Goal: Information Seeking & Learning: Stay updated

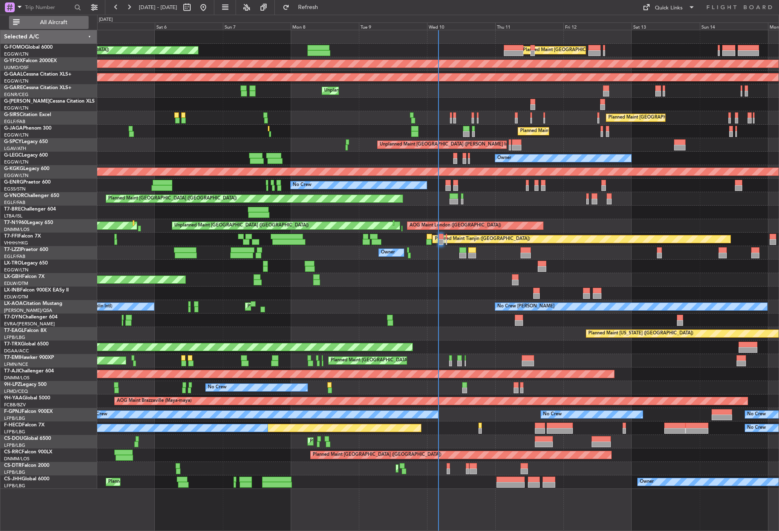
click at [71, 27] on button "All Aircraft" at bounding box center [49, 22] width 80 height 13
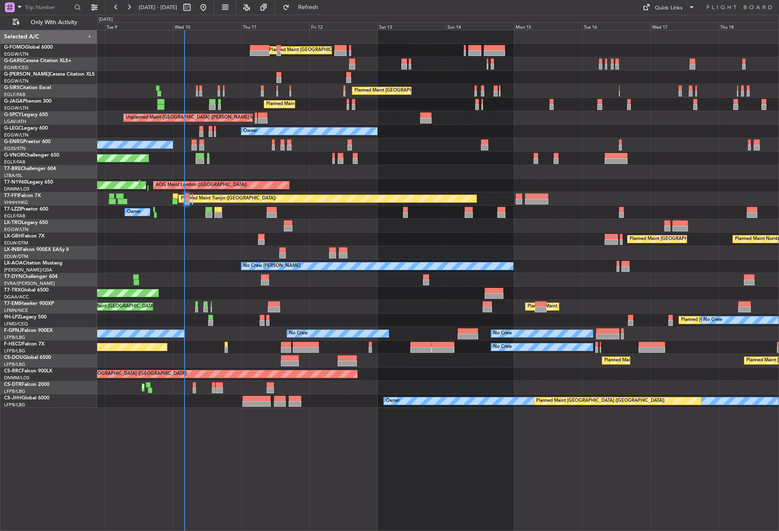
click at [242, 409] on div "Planned Maint [GEOGRAPHIC_DATA] ([GEOGRAPHIC_DATA]) Planned Maint [GEOGRAPHIC_D…" at bounding box center [438, 280] width 682 height 501
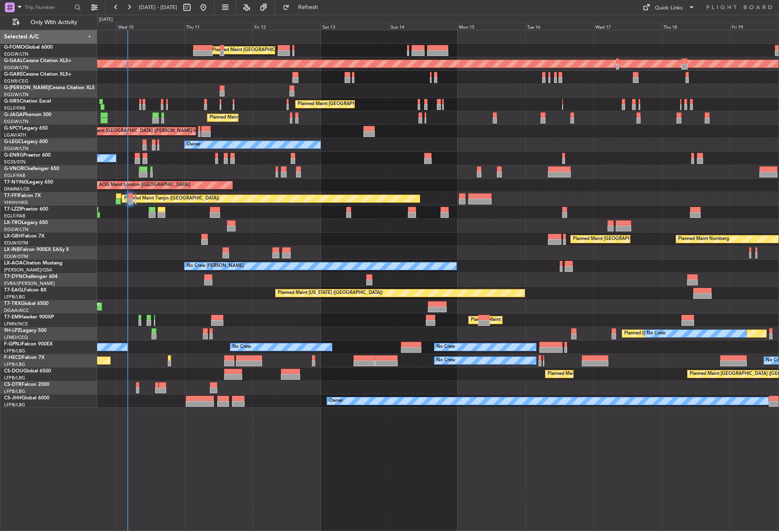
click at [292, 428] on div "Planned Maint [GEOGRAPHIC_DATA] ([GEOGRAPHIC_DATA]) Planned [GEOGRAPHIC_DATA] U…" at bounding box center [438, 280] width 682 height 501
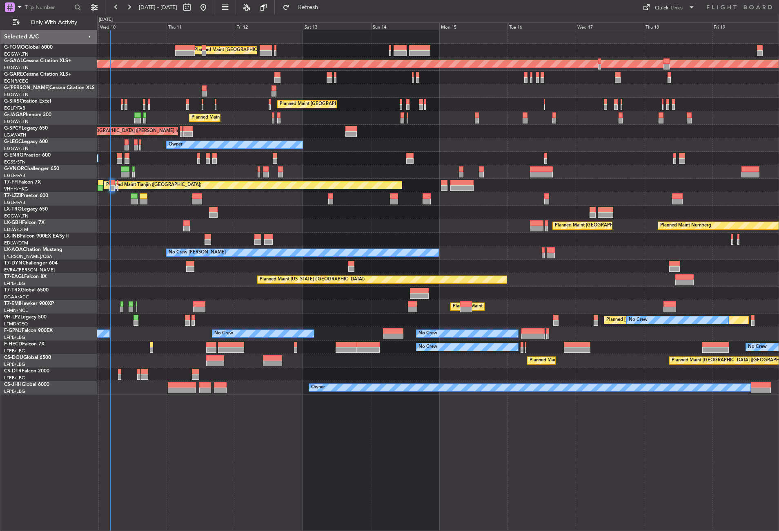
click at [130, 245] on div at bounding box center [438, 238] width 682 height 13
click at [311, 3] on button "Refresh" at bounding box center [303, 7] width 49 height 13
click at [179, 158] on div "No Crew Planned Maint [GEOGRAPHIC_DATA] ([GEOGRAPHIC_DATA])" at bounding box center [438, 158] width 682 height 13
click at [217, 155] on div "No Crew Planned Maint [GEOGRAPHIC_DATA] ([GEOGRAPHIC_DATA])" at bounding box center [438, 158] width 682 height 13
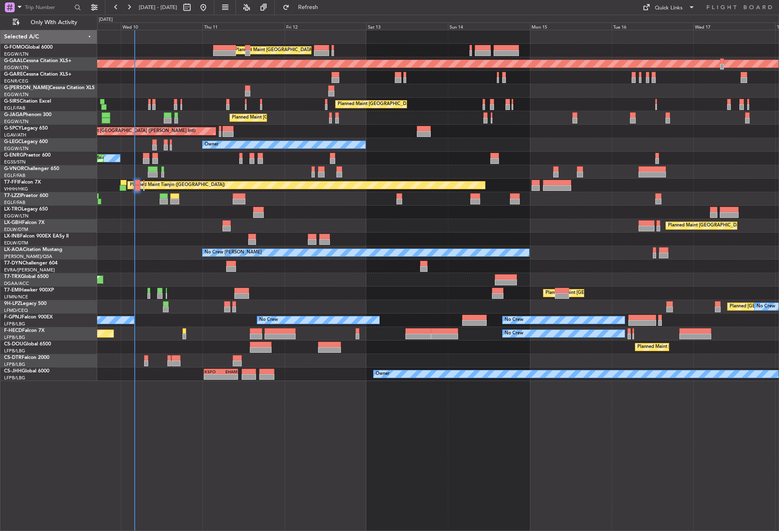
click at [215, 153] on div "No Crew Planned Maint [GEOGRAPHIC_DATA] ([GEOGRAPHIC_DATA])" at bounding box center [438, 158] width 682 height 13
click at [195, 226] on div "Planned Maint [GEOGRAPHIC_DATA] ([GEOGRAPHIC_DATA]) Planned Maint Nurnberg" at bounding box center [438, 225] width 682 height 13
click at [163, 75] on div "Unplanned Maint [PERSON_NAME]" at bounding box center [438, 77] width 682 height 13
click at [316, 210] on div at bounding box center [438, 211] width 682 height 13
